Goal: Find specific page/section: Find specific page/section

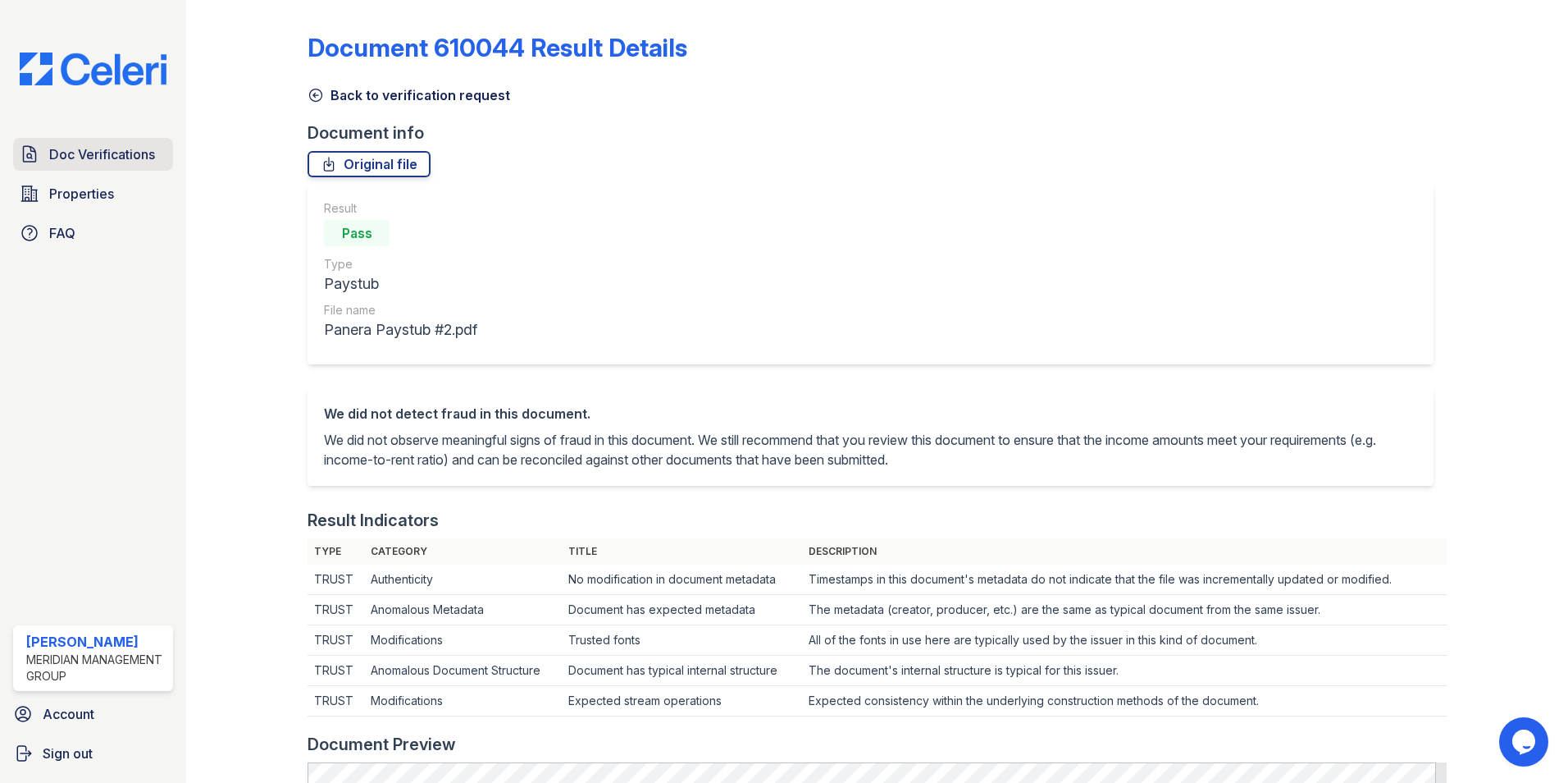
scroll to position [490, 0]
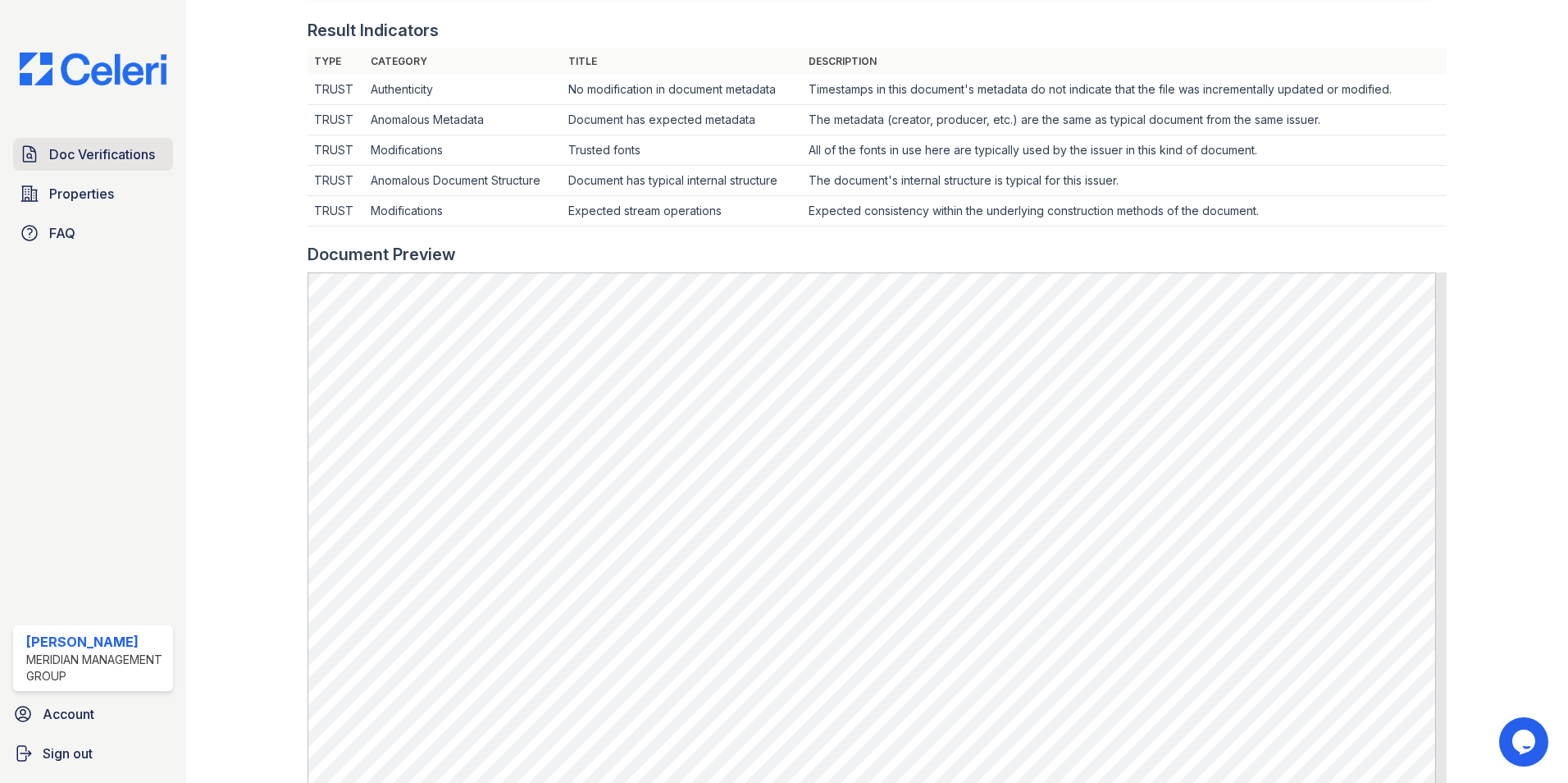
click at [111, 164] on span "Doc Verifications" at bounding box center [102, 154] width 105 height 20
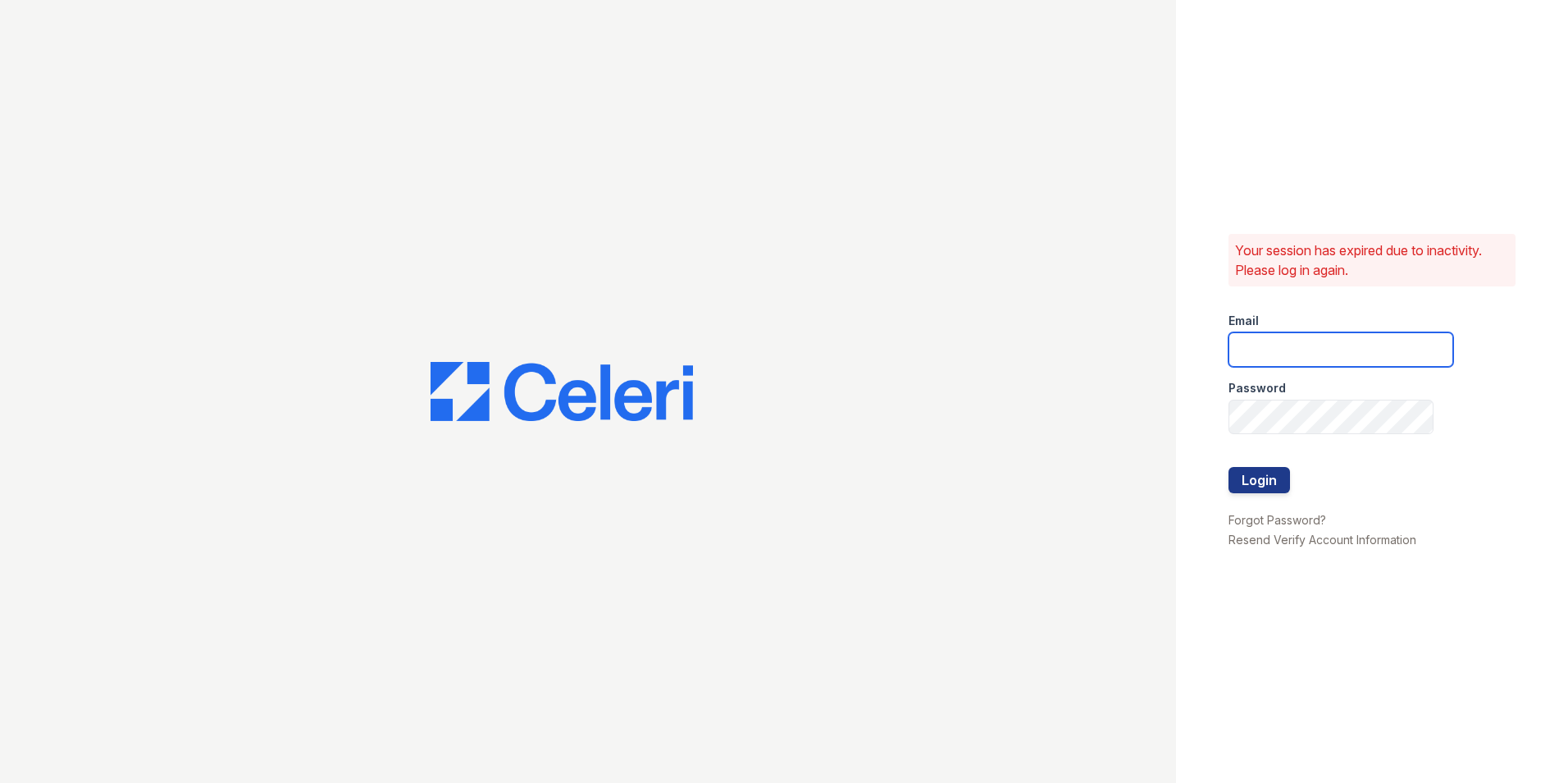
type input "[EMAIL_ADDRESS][DOMAIN_NAME]"
click at [1258, 478] on button "Login" at bounding box center [1259, 479] width 61 height 26
